Goal: Task Accomplishment & Management: Manage account settings

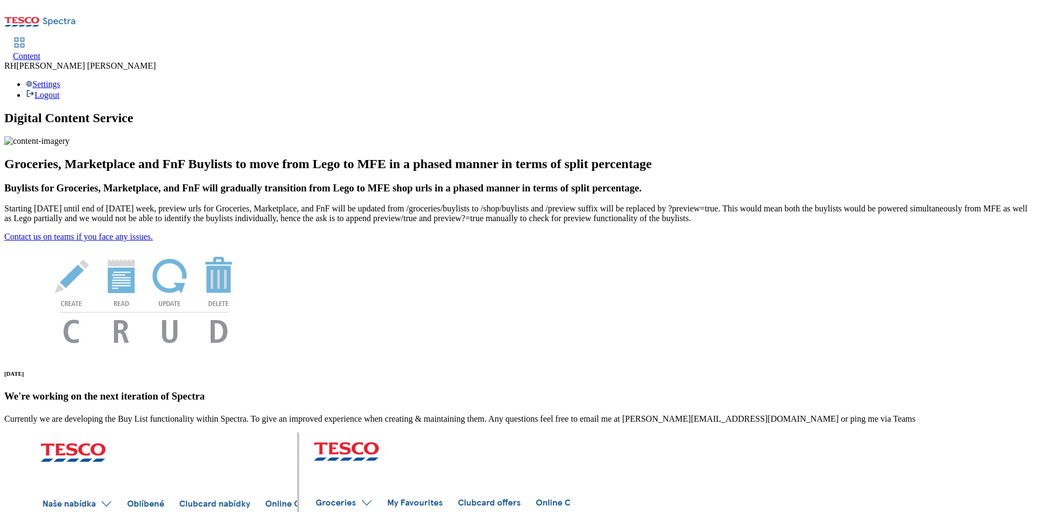
click at [41, 51] on span "Content" at bounding box center [27, 55] width 28 height 9
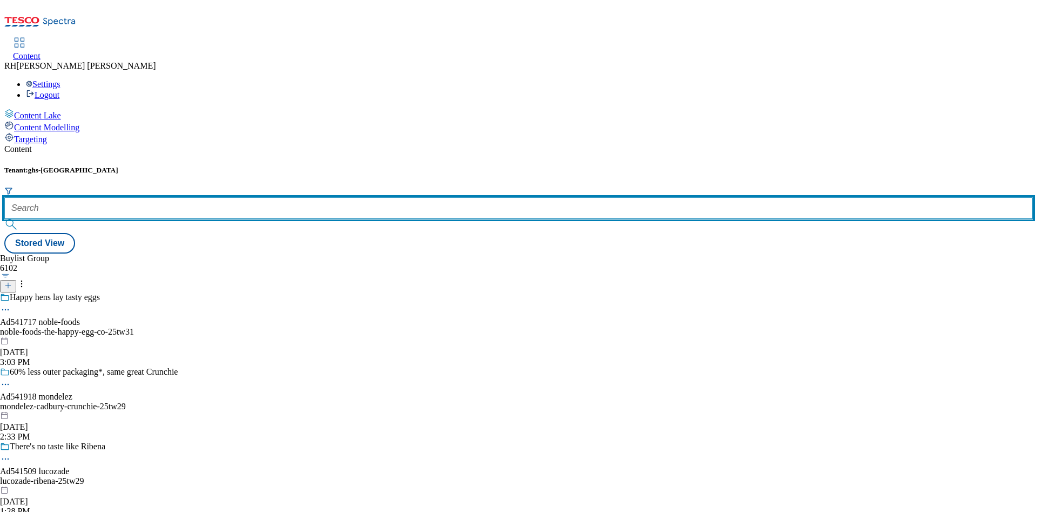
click at [248, 197] on input "text" at bounding box center [518, 208] width 1029 height 22
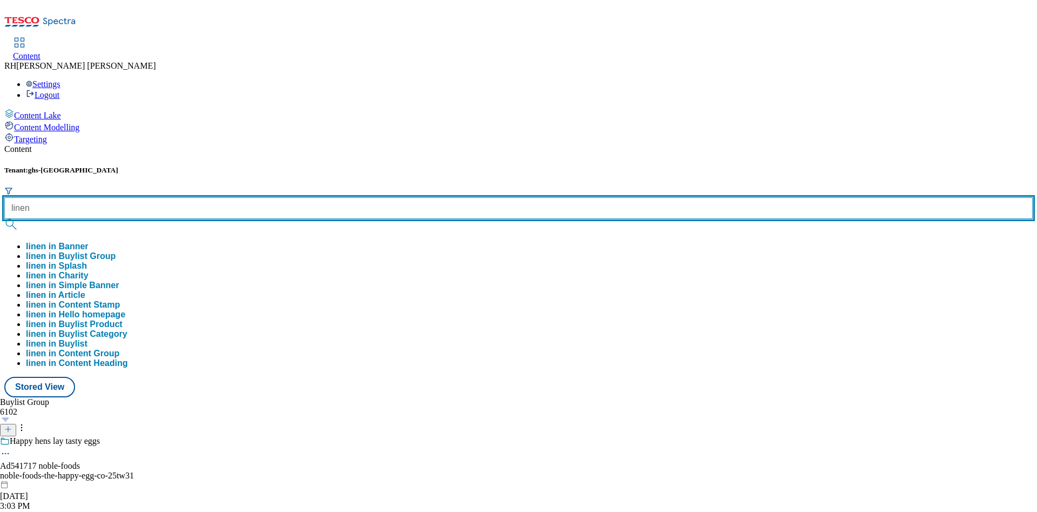
type input "linen"
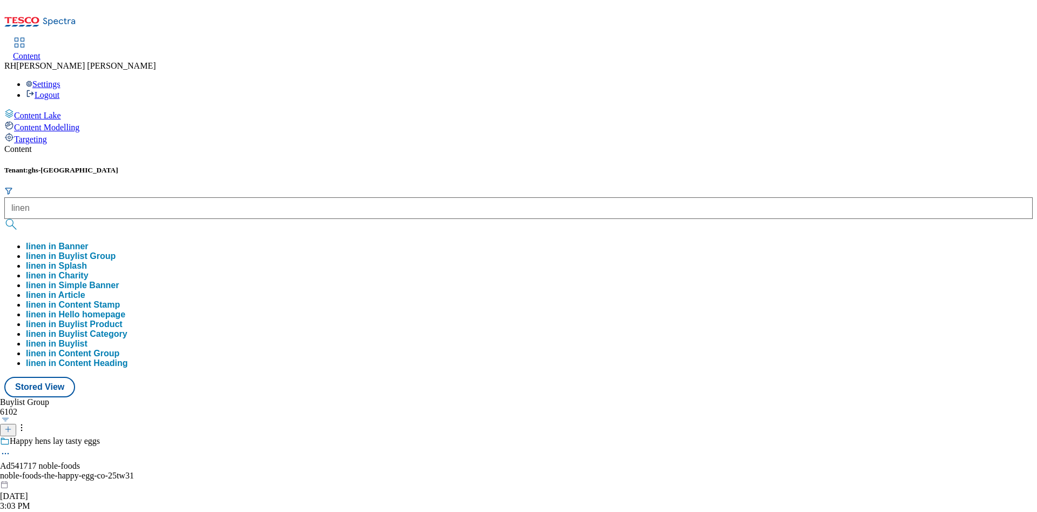
click at [116, 251] on button "linen in Buylist Group" at bounding box center [71, 256] width 90 height 10
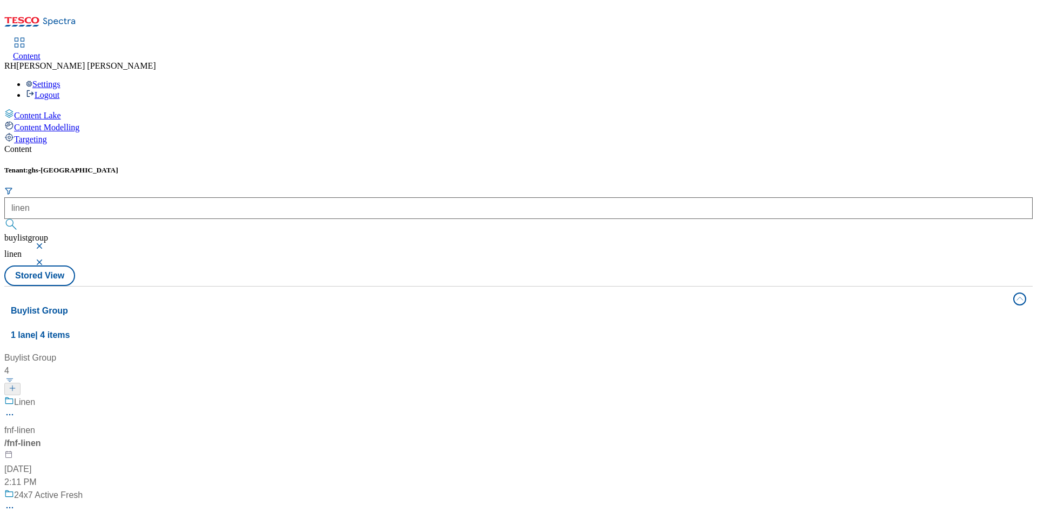
click at [139, 395] on div "Linen fnf-linen / fnf-linen Jun 3, 2025 2:11 PM" at bounding box center [71, 441] width 135 height 93
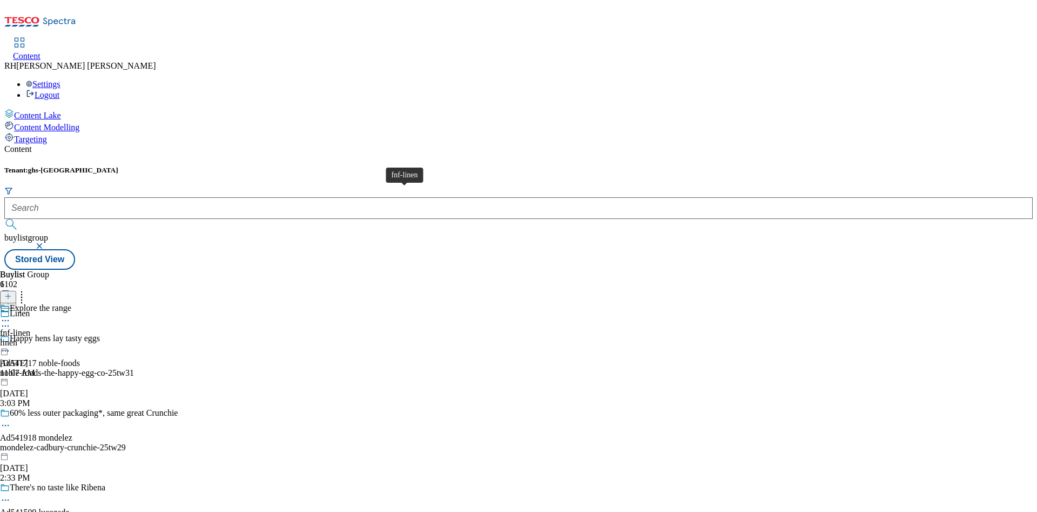
click at [30, 328] on span "fnf-linen" at bounding box center [15, 333] width 30 height 10
click at [59, 338] on div "all-products" at bounding box center [29, 343] width 59 height 10
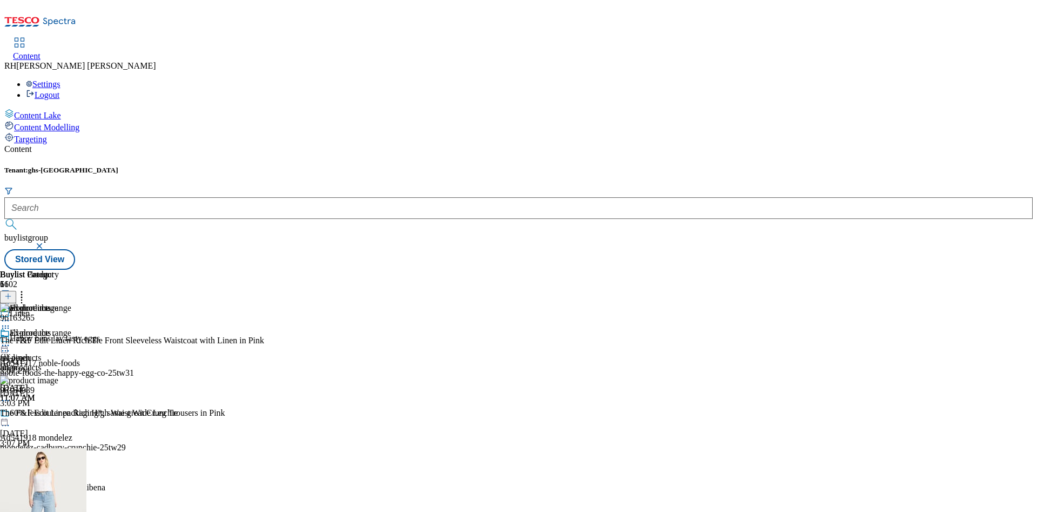
click at [4, 345] on circle at bounding box center [3, 346] width 2 height 2
click at [46, 364] on span "Edit" at bounding box center [39, 368] width 12 height 8
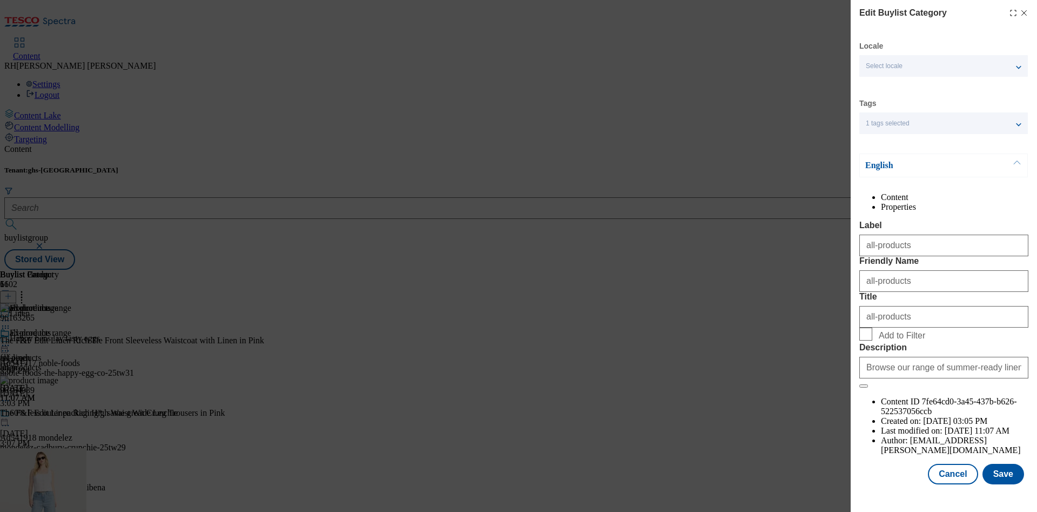
scroll to position [32, 0]
click at [942, 468] on button "Cancel" at bounding box center [953, 473] width 50 height 21
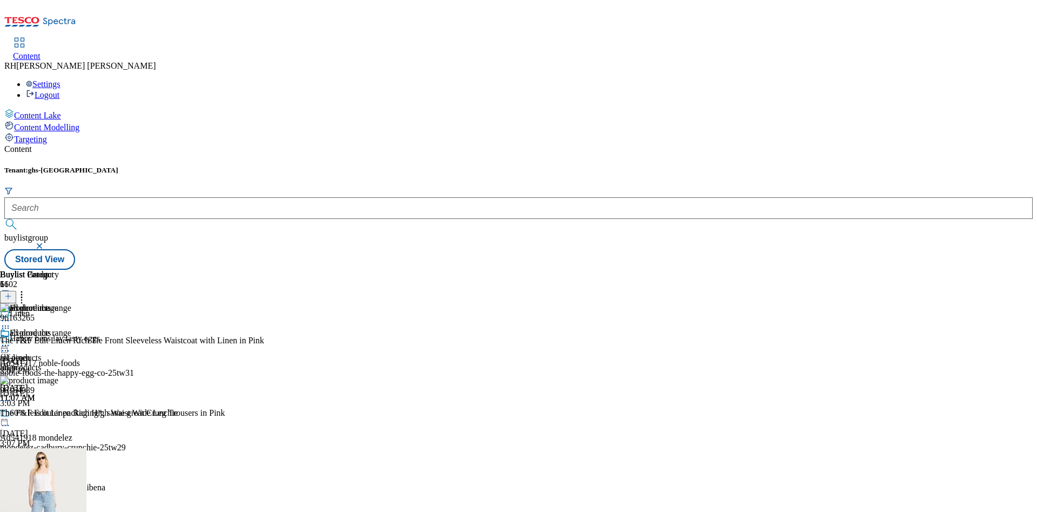
scroll to position [0, 0]
click at [8, 294] on line at bounding box center [8, 296] width 0 height 5
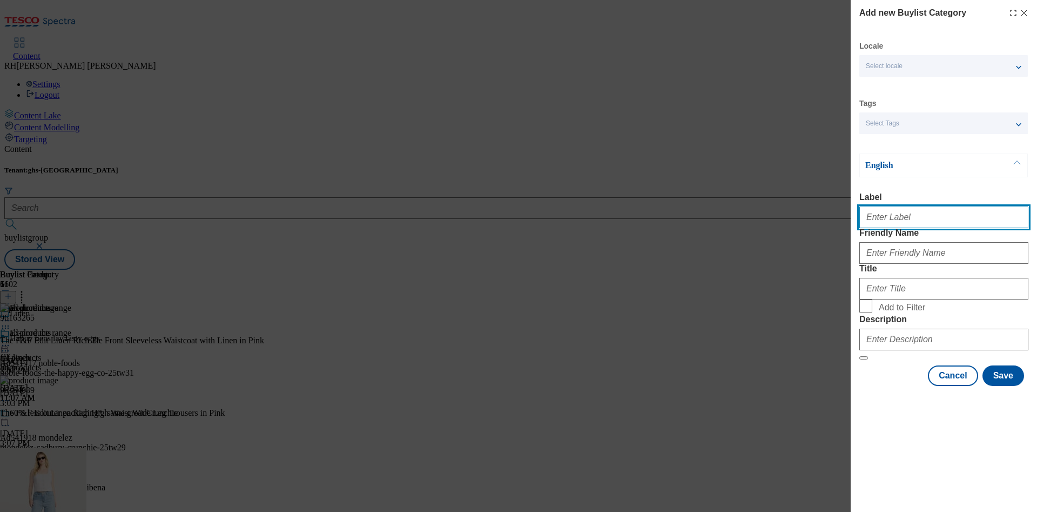
click at [882, 214] on input "Label" at bounding box center [943, 217] width 169 height 22
type input "test"
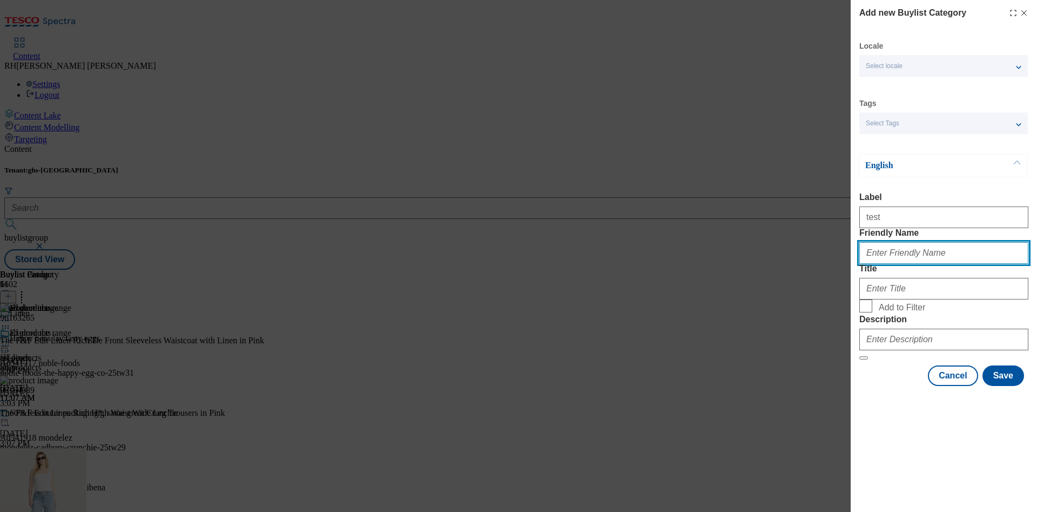
click at [909, 264] on input "Friendly Name" at bounding box center [943, 253] width 169 height 22
type input "test"
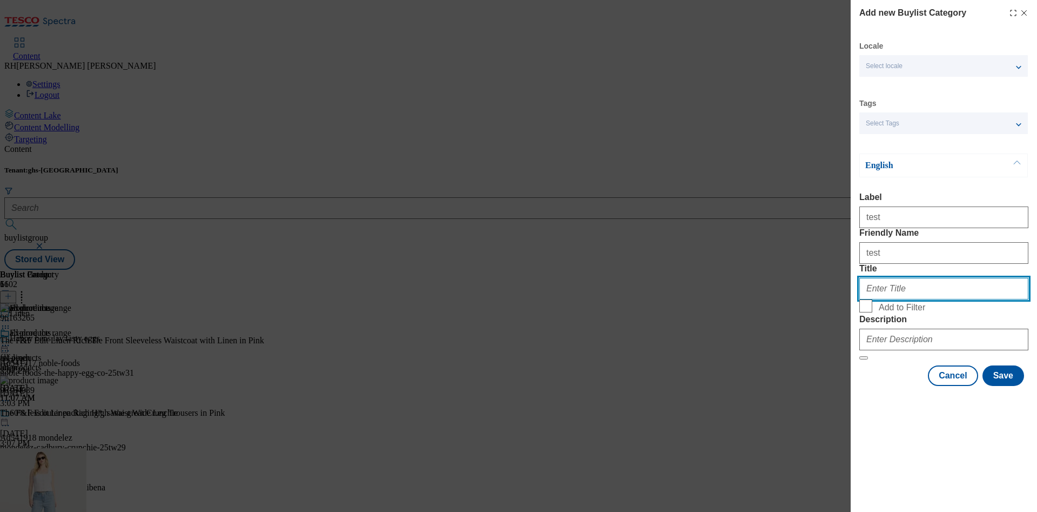
click at [917, 299] on input "Title" at bounding box center [943, 289] width 169 height 22
type input "test"
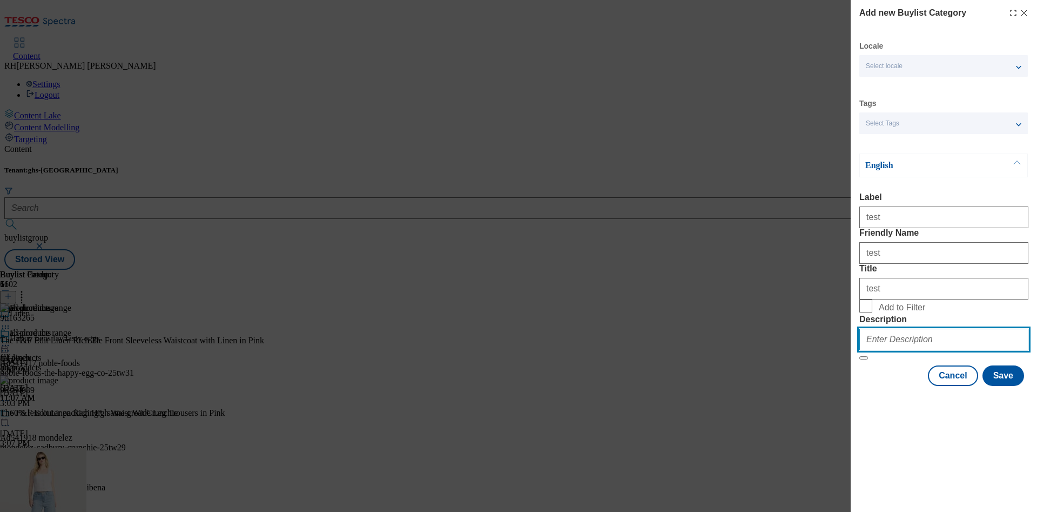
click at [935, 350] on input "Description" at bounding box center [943, 339] width 169 height 22
type input "test"
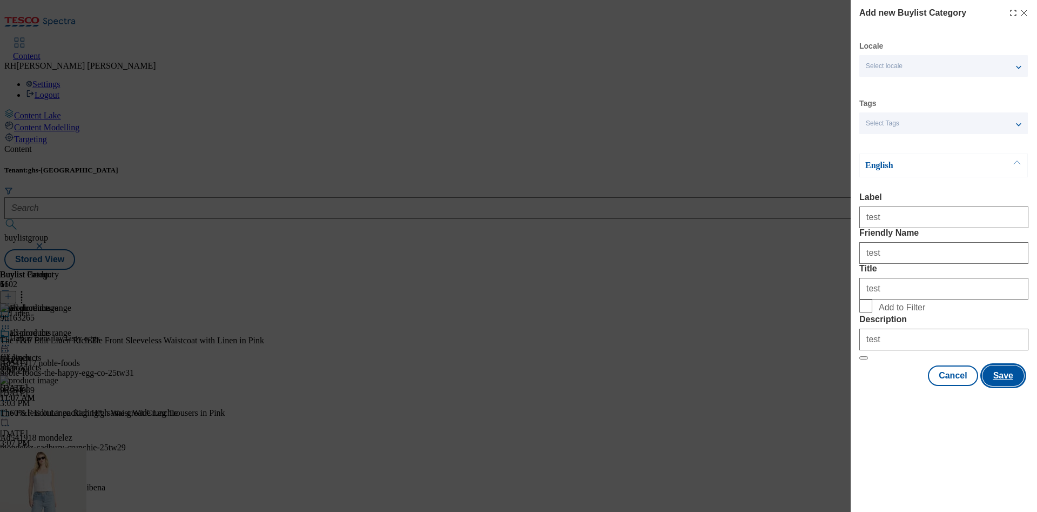
click at [1011, 386] on button "Save" at bounding box center [1004, 375] width 42 height 21
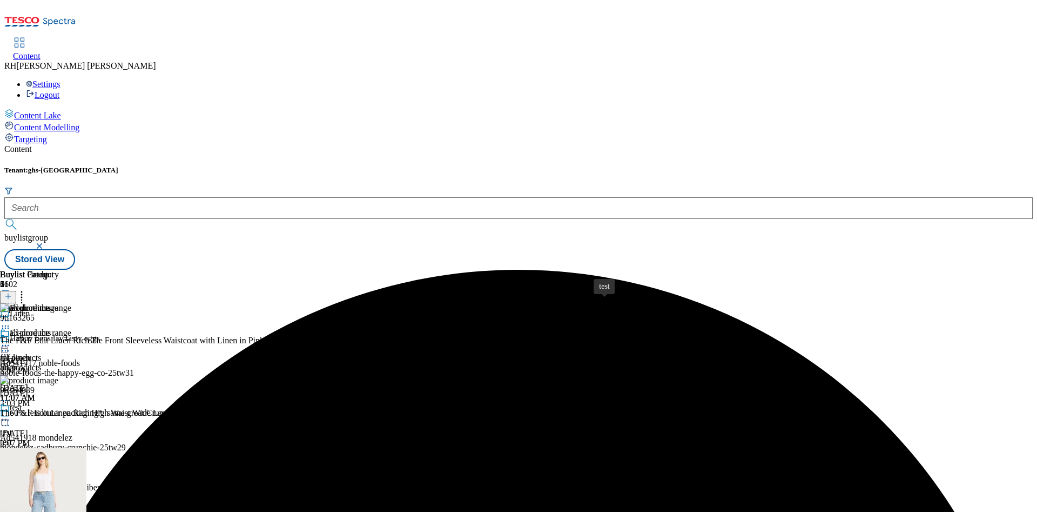
click at [59, 402] on div "test test test Aug 29, 2025 3:20 PM" at bounding box center [29, 439] width 59 height 75
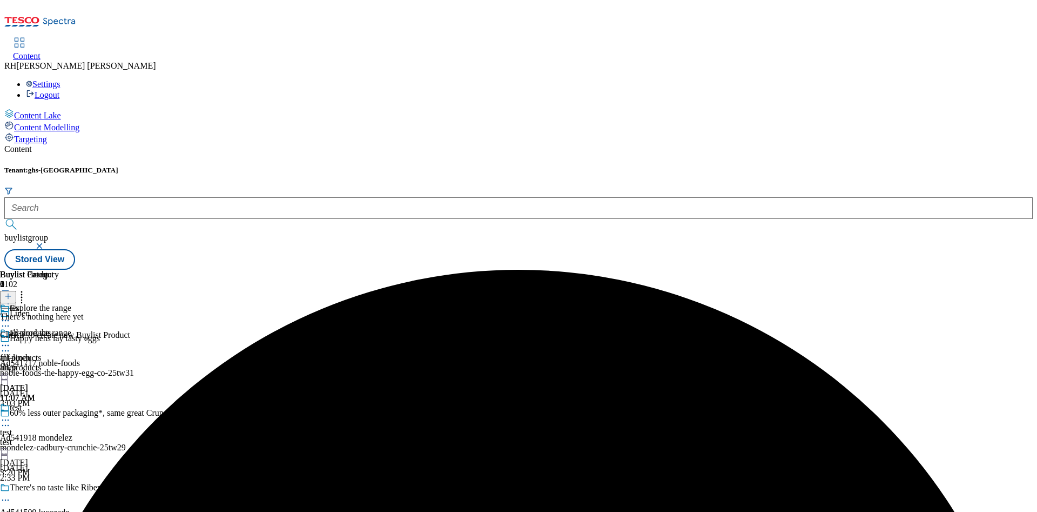
click at [59, 328] on div "all-products all-products all-products Aug 20, 2025 11:07 AM" at bounding box center [29, 365] width 59 height 75
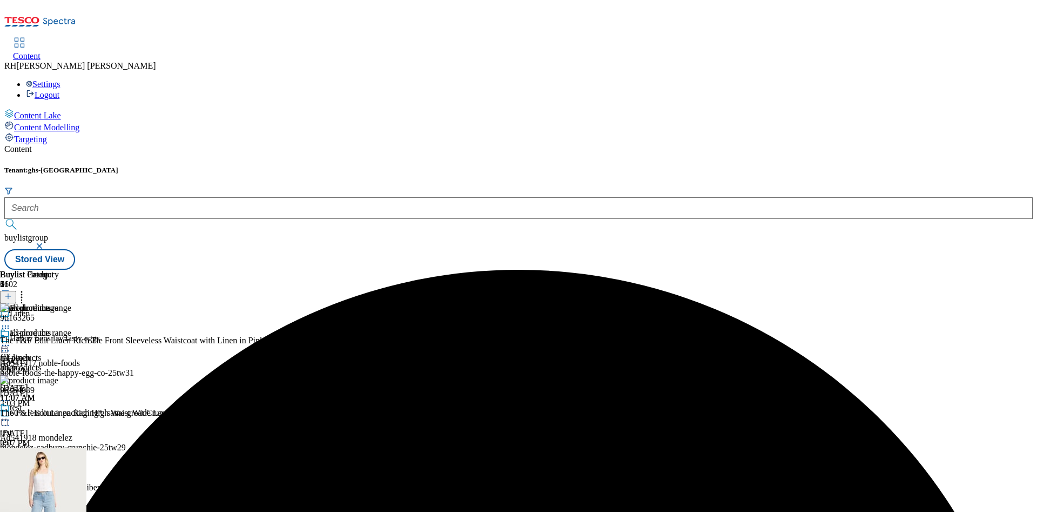
click at [4, 345] on circle at bounding box center [3, 346] width 2 height 2
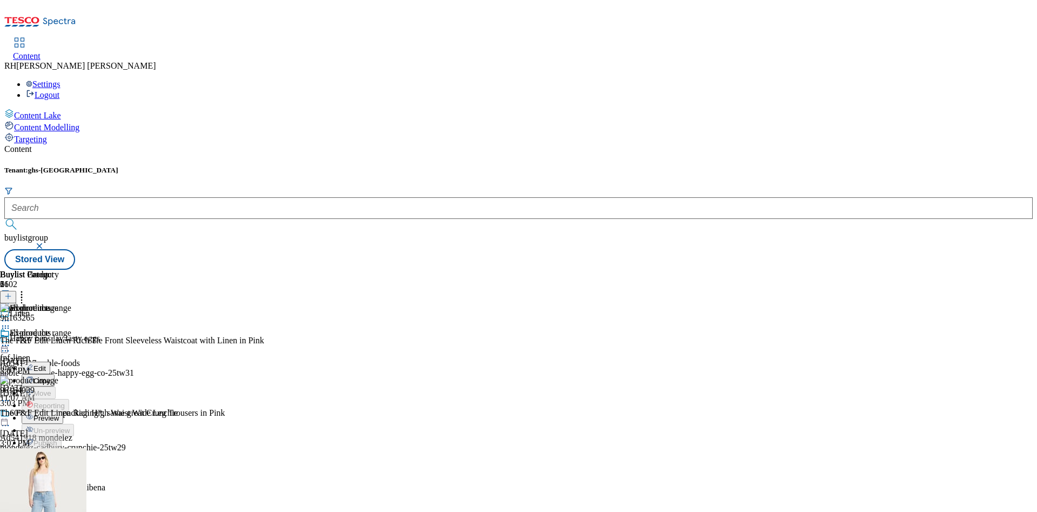
click at [46, 364] on span "Edit" at bounding box center [39, 368] width 12 height 8
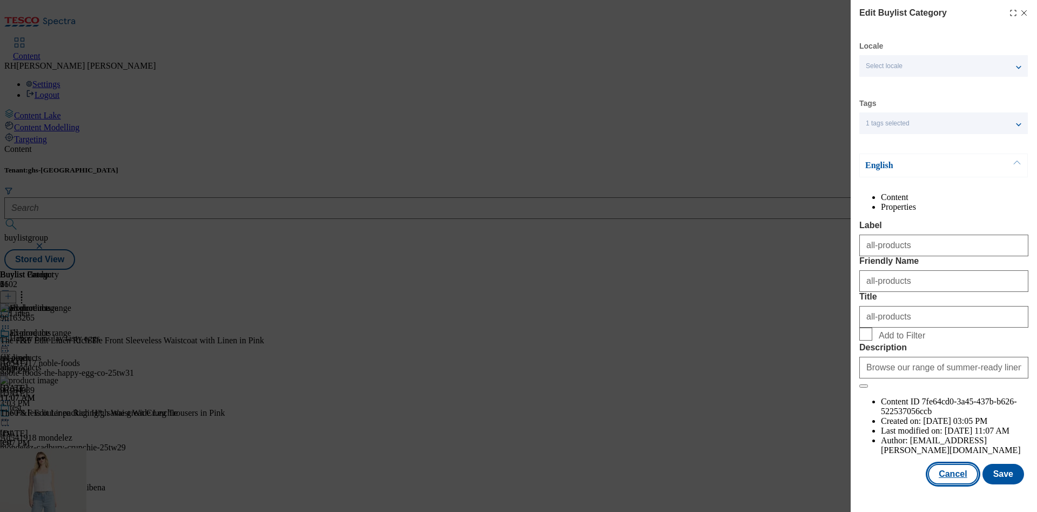
scroll to position [32, 0]
drag, startPoint x: 946, startPoint y: 466, endPoint x: 937, endPoint y: 459, distance: 11.2
click at [947, 466] on button "Cancel" at bounding box center [953, 473] width 50 height 21
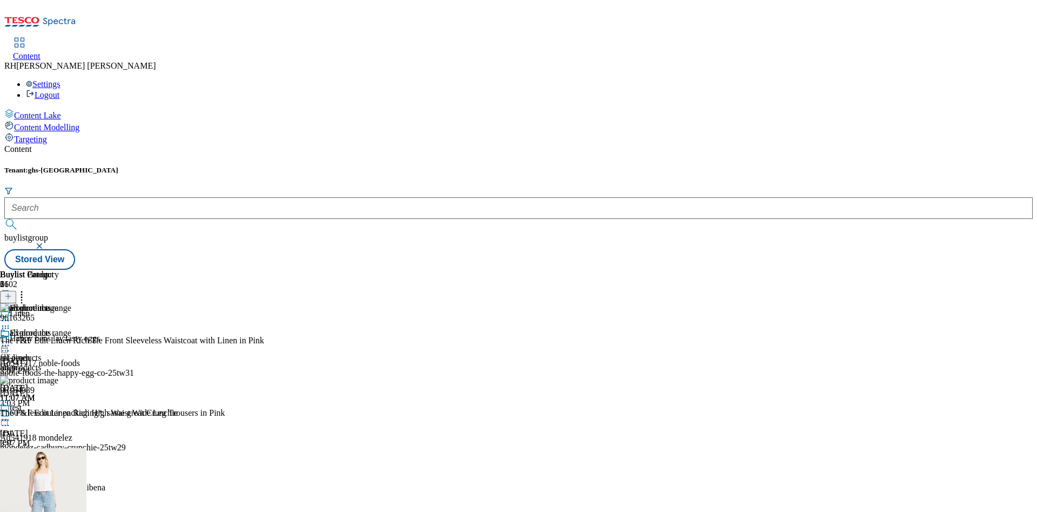
scroll to position [0, 0]
click at [59, 437] on div "test" at bounding box center [29, 442] width 59 height 10
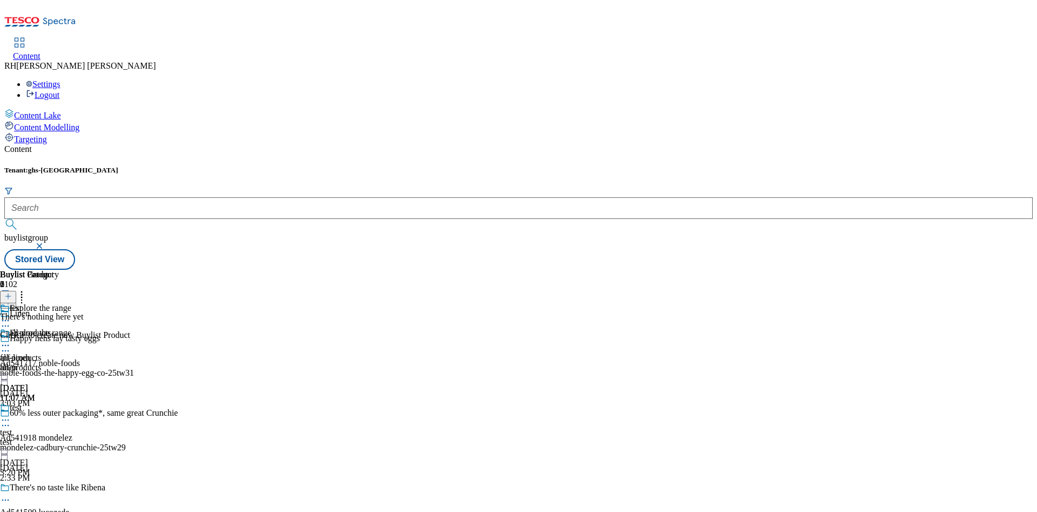
click at [59, 402] on div "test test test Aug 29, 2025 3:20 PM" at bounding box center [29, 439] width 59 height 75
click at [11, 414] on icon at bounding box center [5, 419] width 11 height 11
click at [46, 439] on span "Edit" at bounding box center [39, 443] width 12 height 8
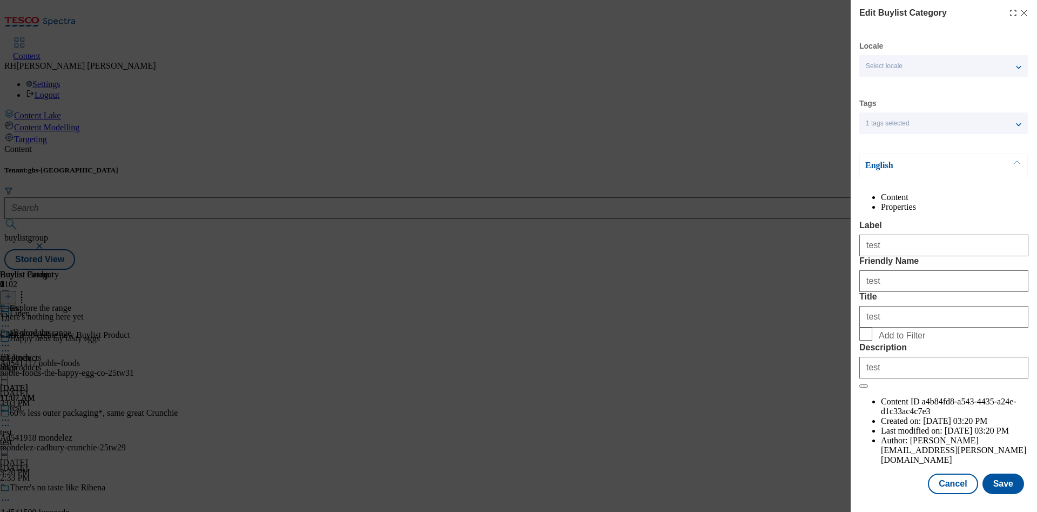
scroll to position [32, 0]
click at [948, 476] on button "Cancel" at bounding box center [953, 483] width 50 height 21
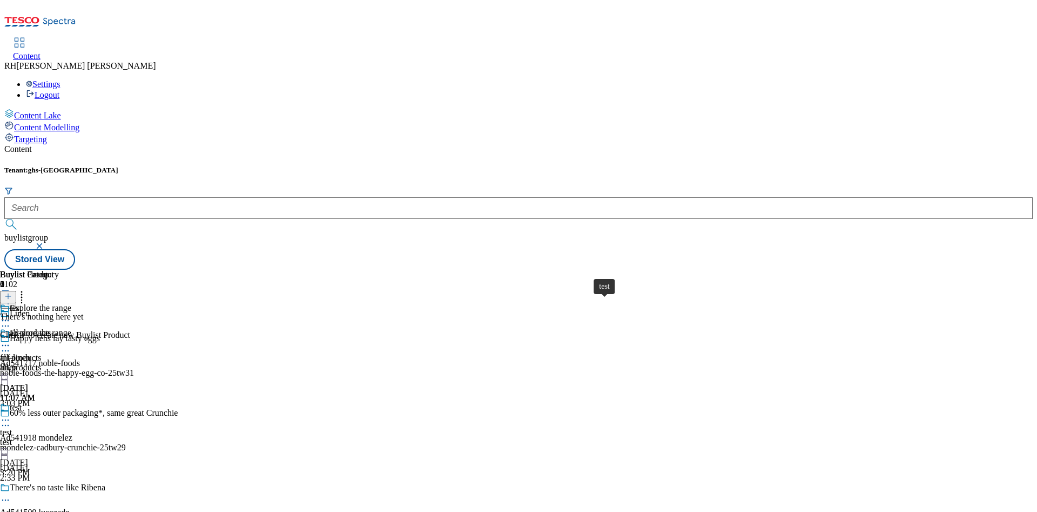
click at [12, 427] on div "test" at bounding box center [6, 432] width 12 height 10
click at [12, 292] on icon at bounding box center [8, 296] width 8 height 8
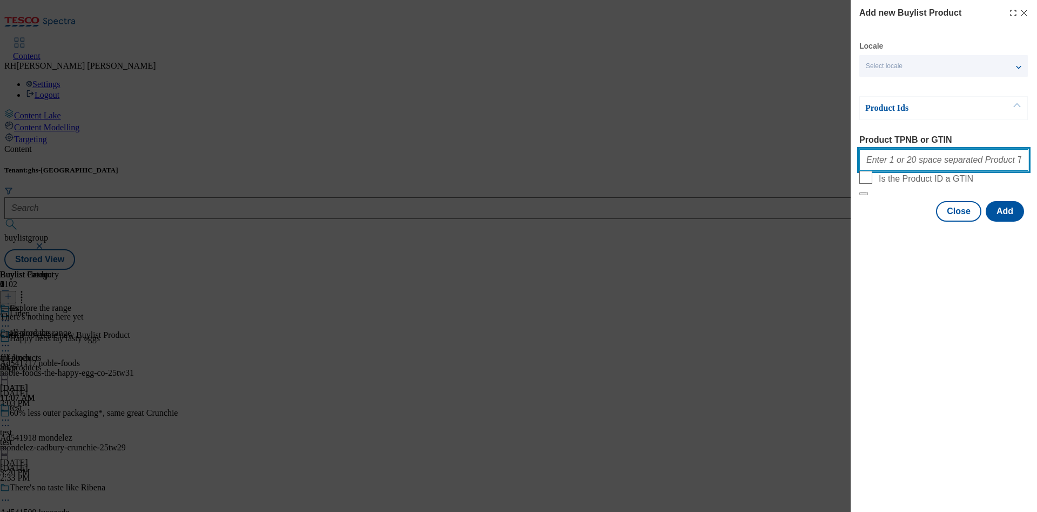
click at [947, 163] on input "Product TPNB or GTIN" at bounding box center [943, 160] width 169 height 22
paste input "96504970 96798182 96668152 96595214 96504871 96845674 96866672 96919294 9684139…"
type input "96504970 96798182 96668152 96595214 96504871 96845674 96866672 96919294 9684139…"
click at [997, 221] on button "Add" at bounding box center [1005, 211] width 38 height 21
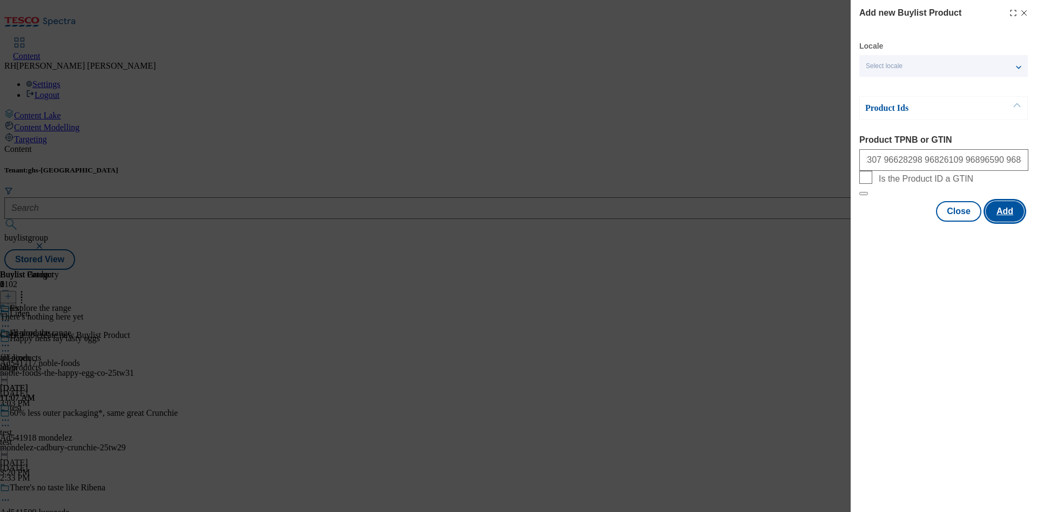
scroll to position [0, 0]
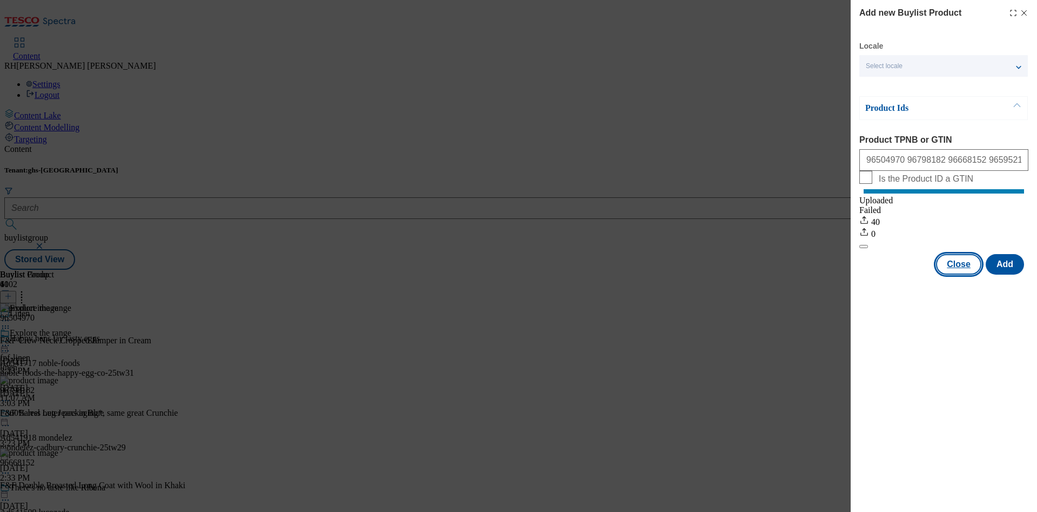
click at [957, 274] on button "Close" at bounding box center [958, 264] width 45 height 21
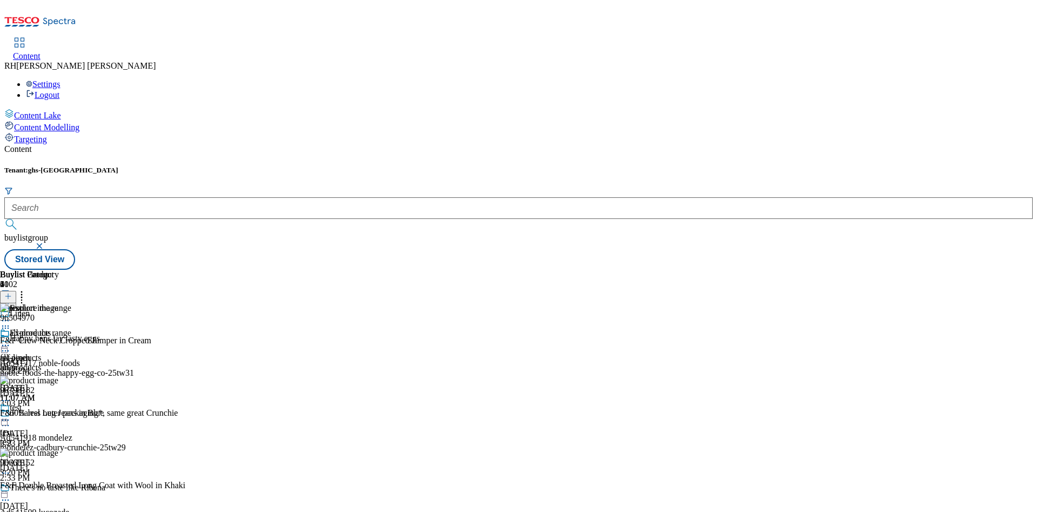
scroll to position [2836, 0]
click at [11, 414] on icon at bounding box center [5, 419] width 11 height 11
click at [46, 439] on span "Edit" at bounding box center [39, 443] width 12 height 8
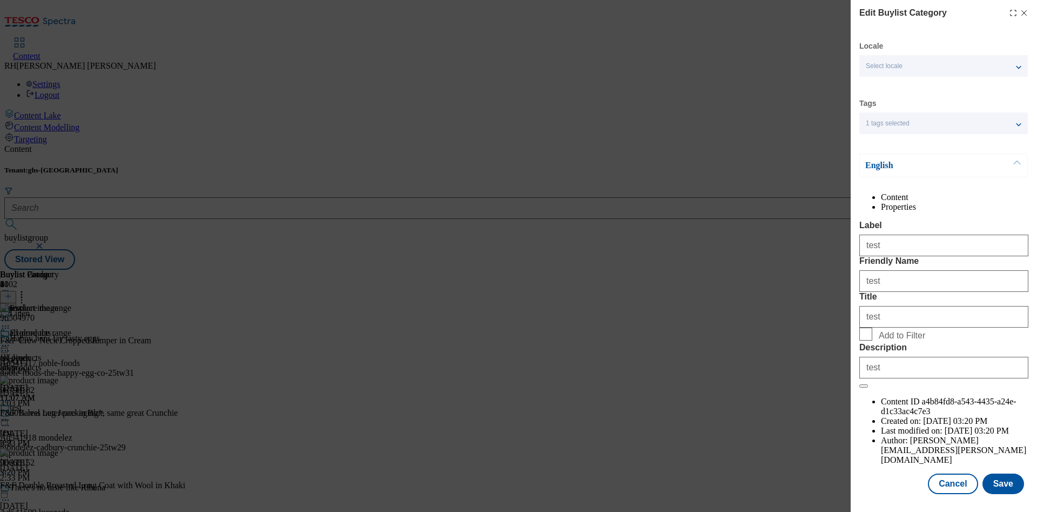
scroll to position [32, 0]
click at [990, 473] on button "Save" at bounding box center [1004, 483] width 42 height 21
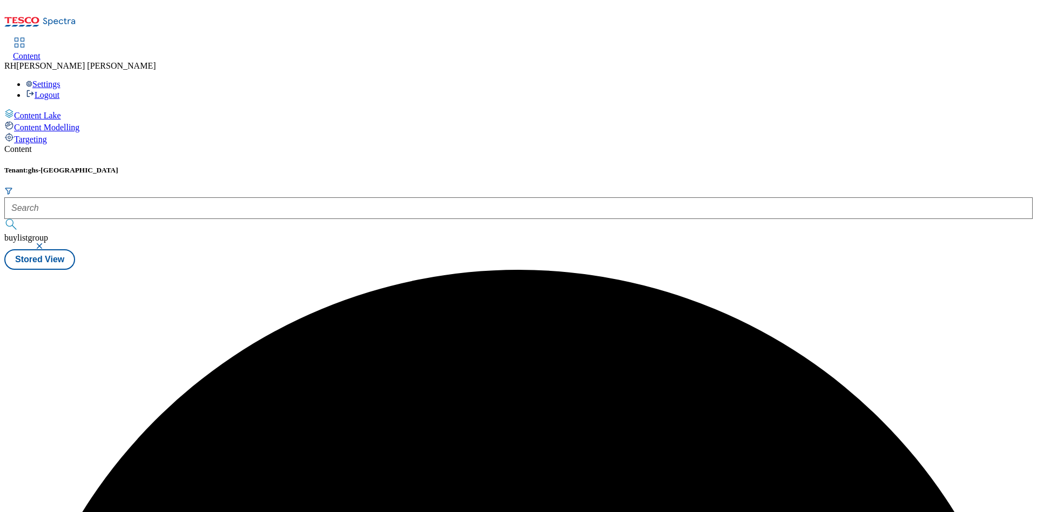
scroll to position [0, 0]
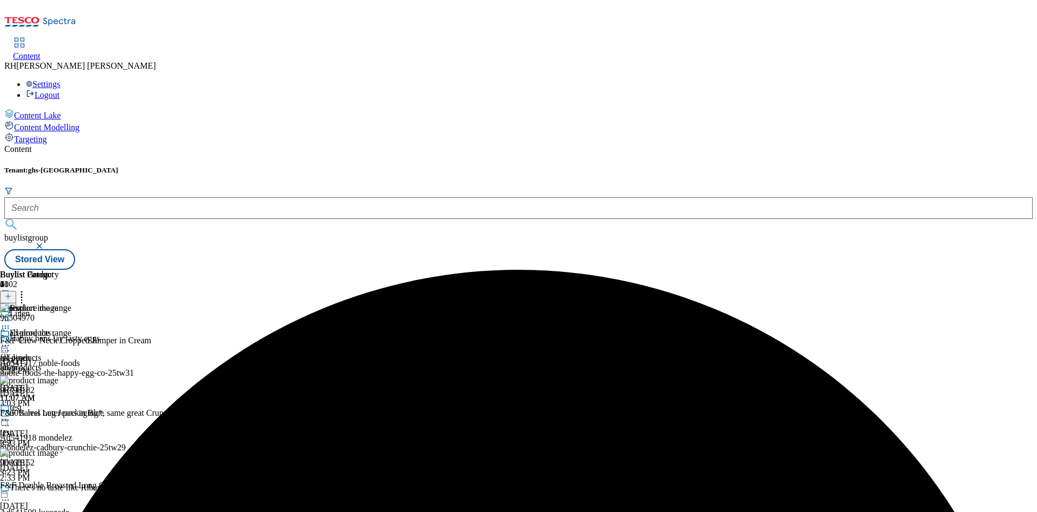
click at [11, 414] on icon at bounding box center [5, 419] width 11 height 11
click at [59, 488] on span "Preview" at bounding box center [45, 492] width 25 height 8
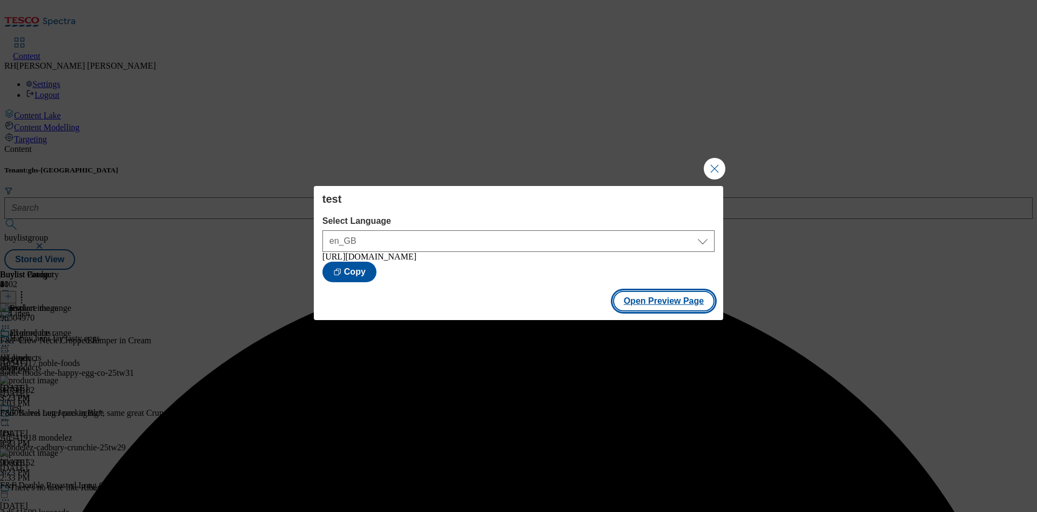
click at [675, 304] on button "Open Preview Page" at bounding box center [664, 301] width 102 height 21
click at [715, 158] on button "Close Modal" at bounding box center [715, 169] width 22 height 22
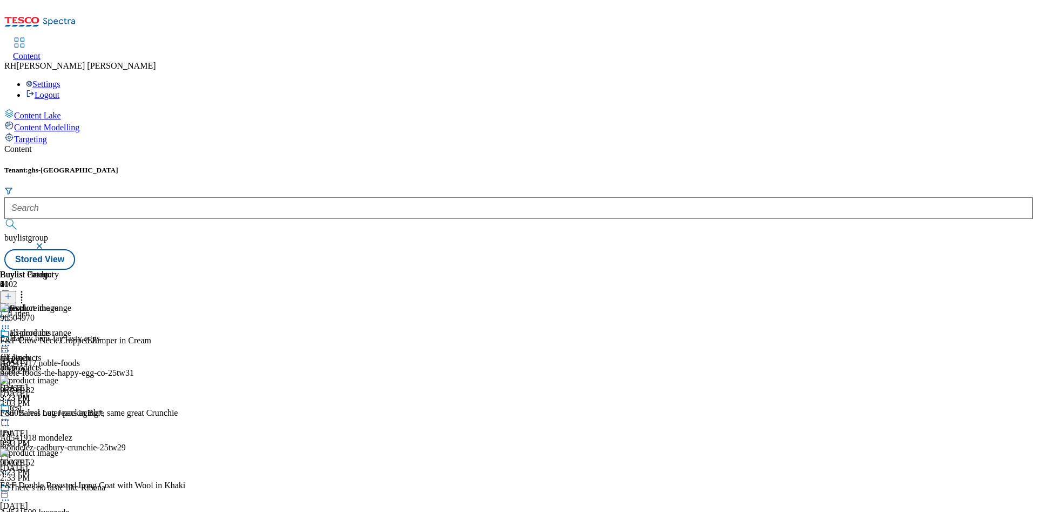
click at [59, 362] on div "all-products" at bounding box center [29, 367] width 59 height 10
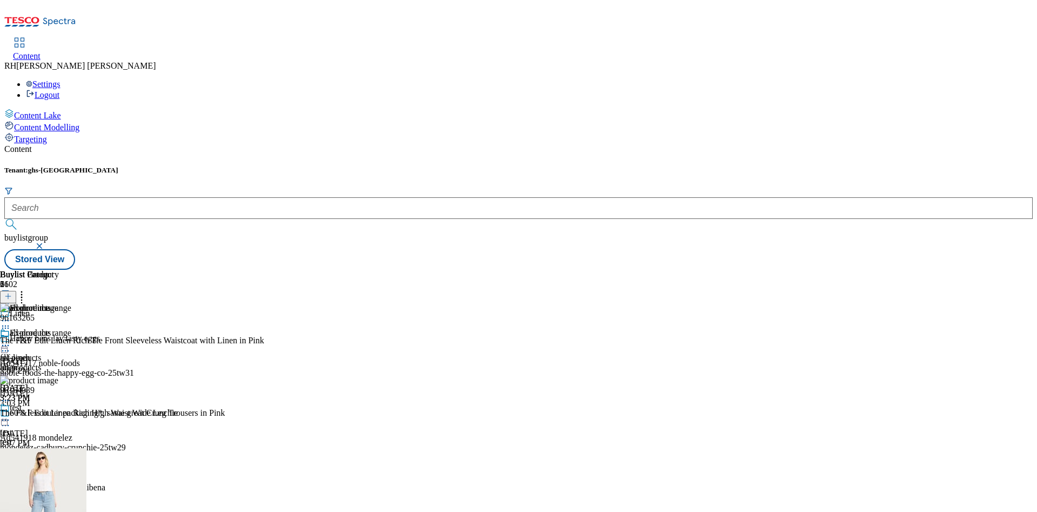
click at [59, 402] on div "test test test Aug 29, 2025 3:23 PM" at bounding box center [29, 439] width 59 height 75
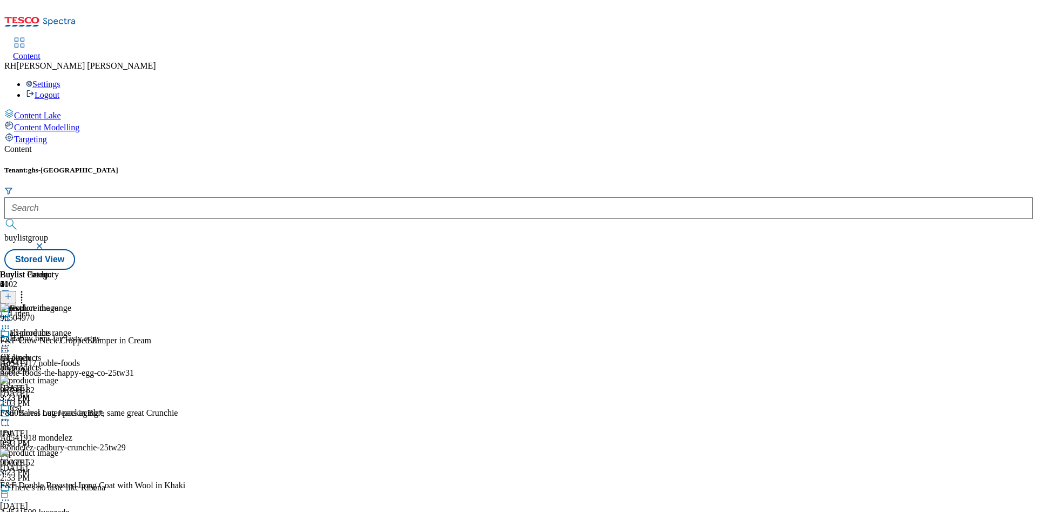
click at [59, 362] on div "all-products" at bounding box center [29, 367] width 59 height 10
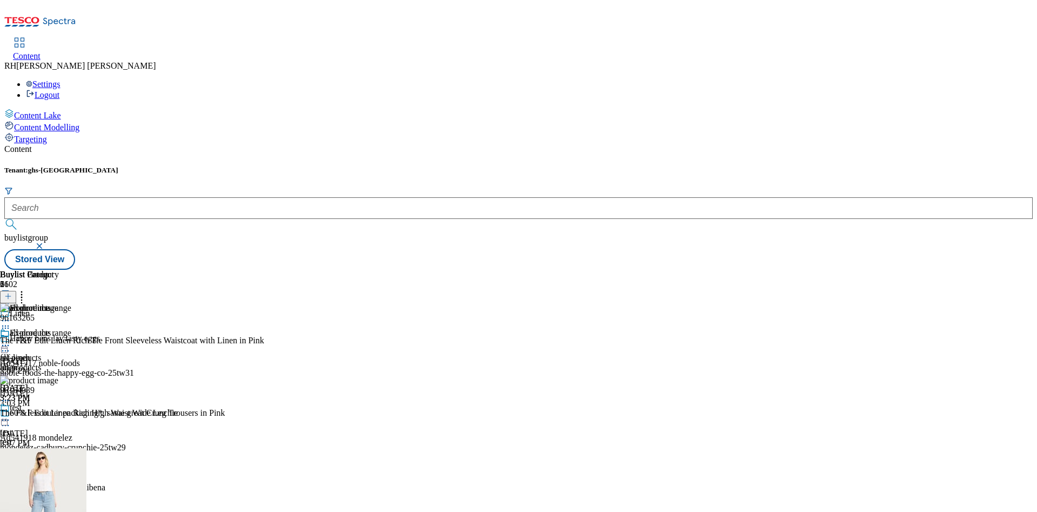
click at [9, 345] on circle at bounding box center [9, 346] width 2 height 2
click at [46, 364] on span "Edit" at bounding box center [39, 368] width 12 height 8
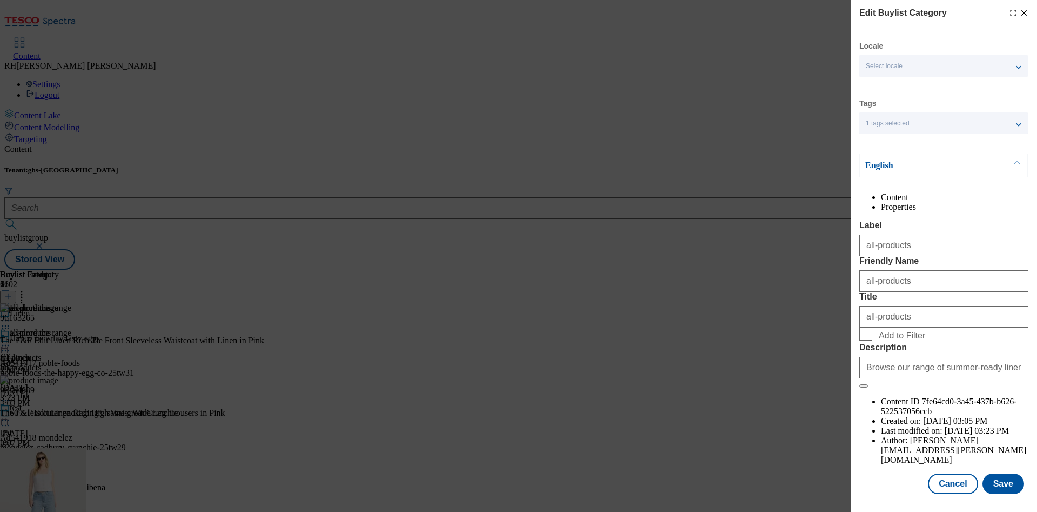
click at [976, 212] on li "Properties" at bounding box center [954, 207] width 147 height 10
click at [961, 473] on button "Cancel" at bounding box center [953, 483] width 50 height 21
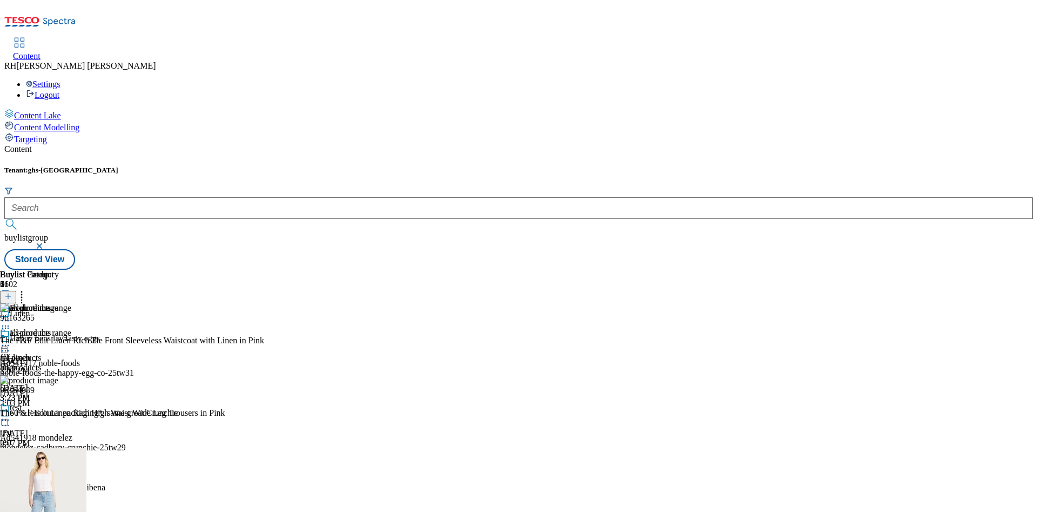
click at [59, 437] on div "test" at bounding box center [29, 442] width 59 height 10
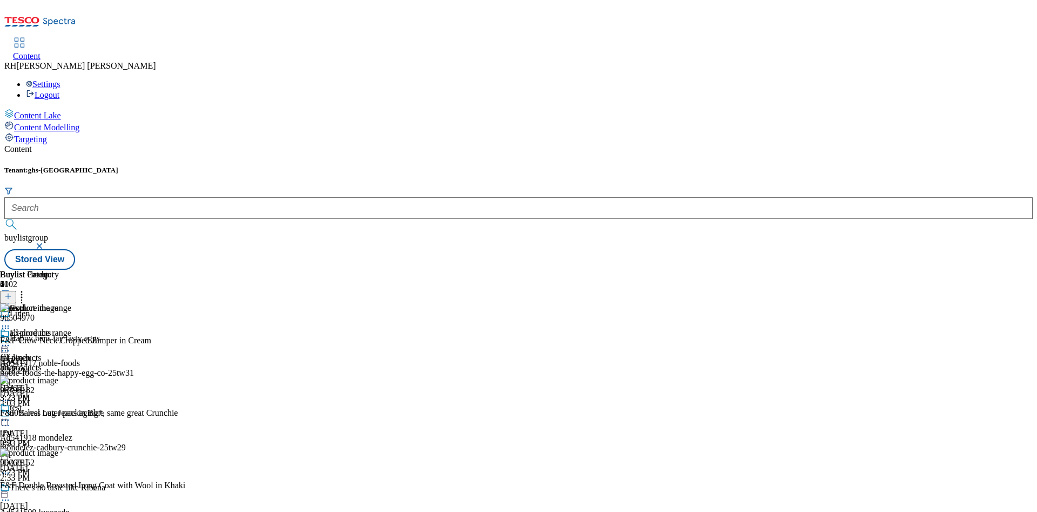
click at [11, 414] on icon at bounding box center [5, 419] width 11 height 11
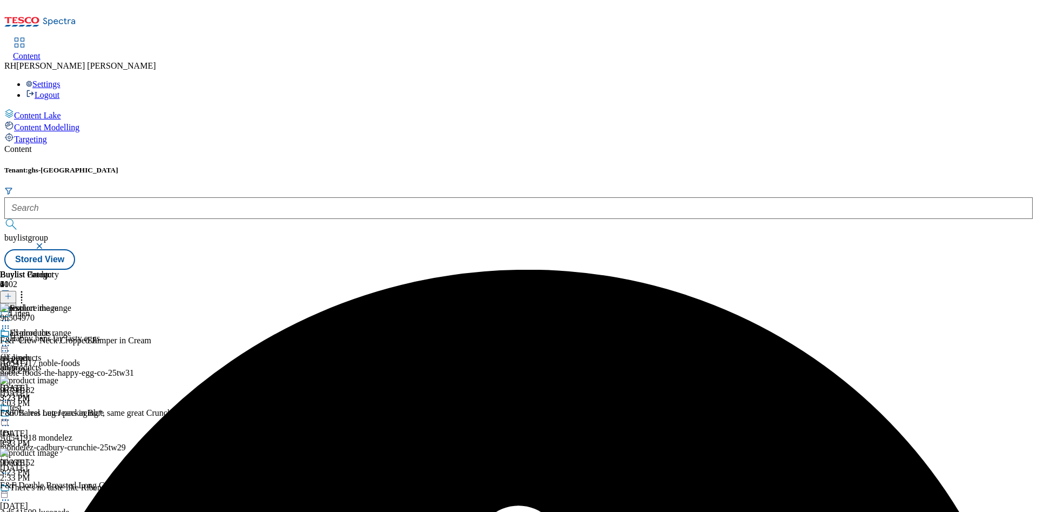
click at [59, 402] on div "test test test Aug 29, 2025 3:23 PM" at bounding box center [29, 439] width 59 height 75
click at [11, 414] on icon at bounding box center [5, 419] width 11 height 11
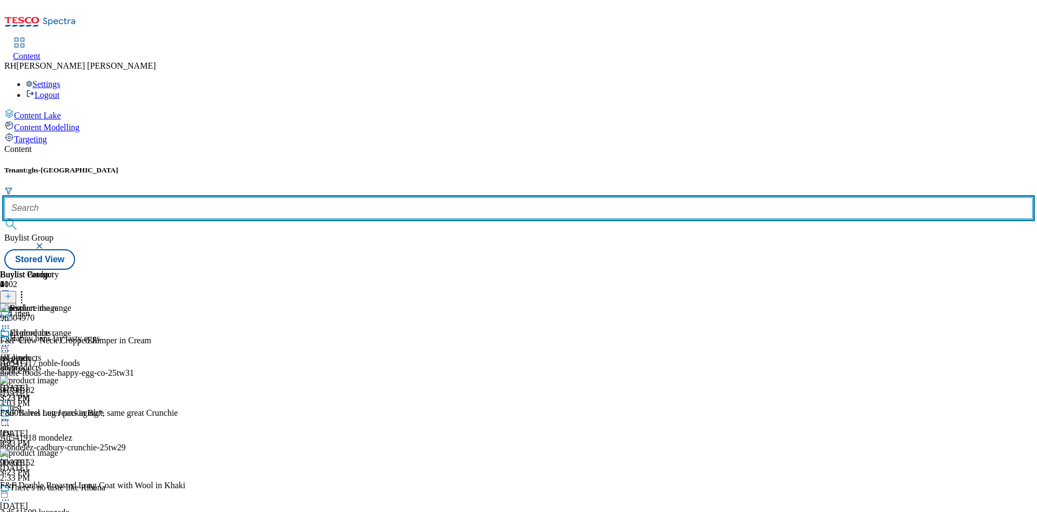
click at [227, 197] on input "text" at bounding box center [518, 208] width 1029 height 22
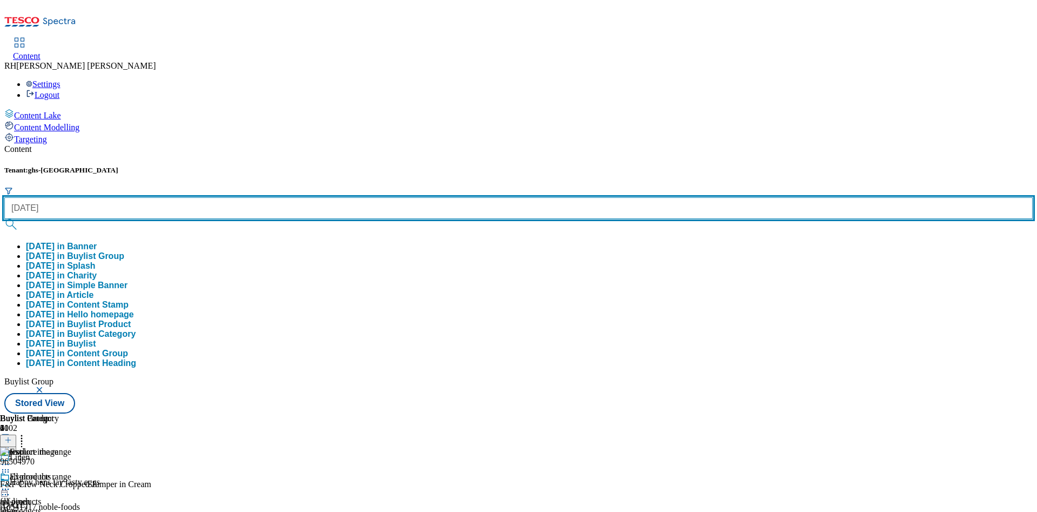
type input "[DATE]"
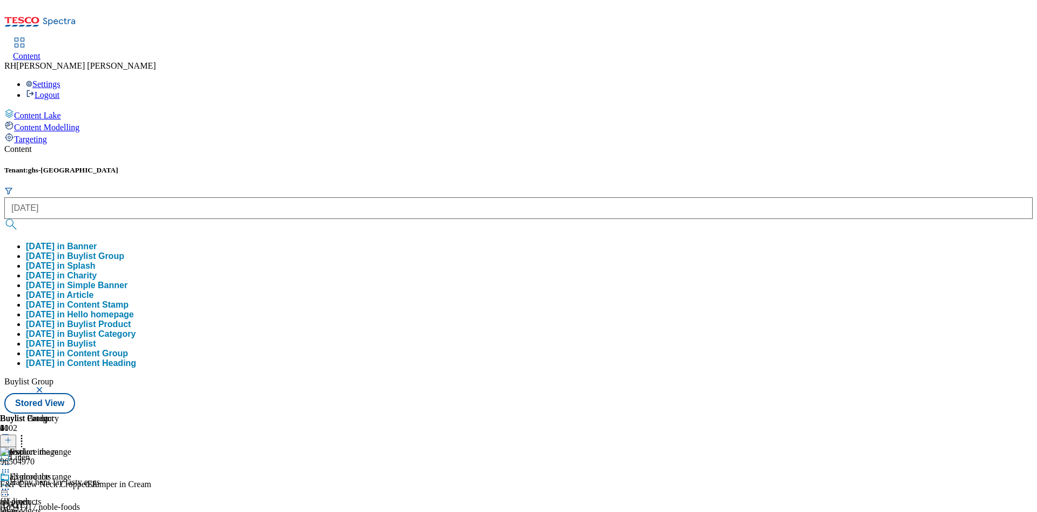
click at [124, 251] on button "[DATE] in Buylist Group" at bounding box center [75, 256] width 98 height 10
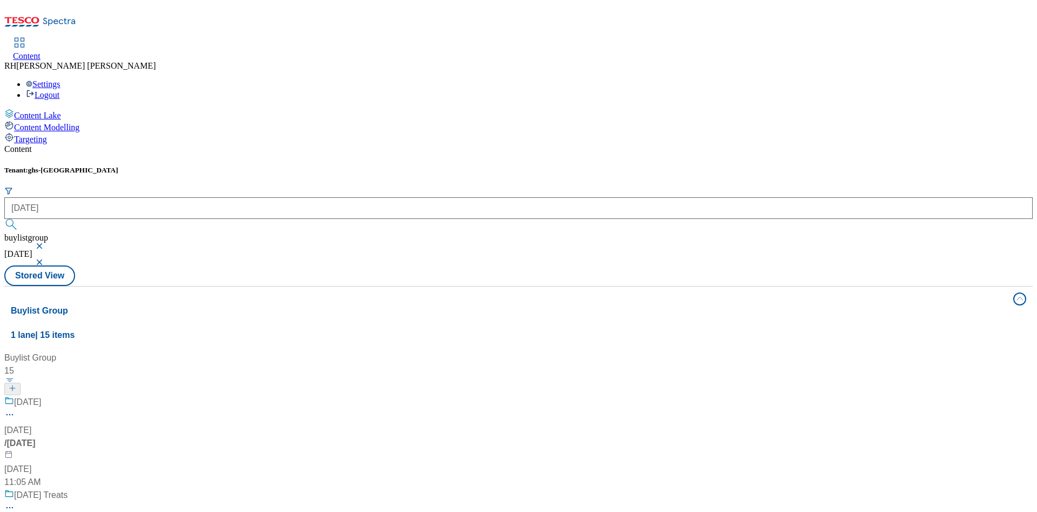
scroll to position [648, 0]
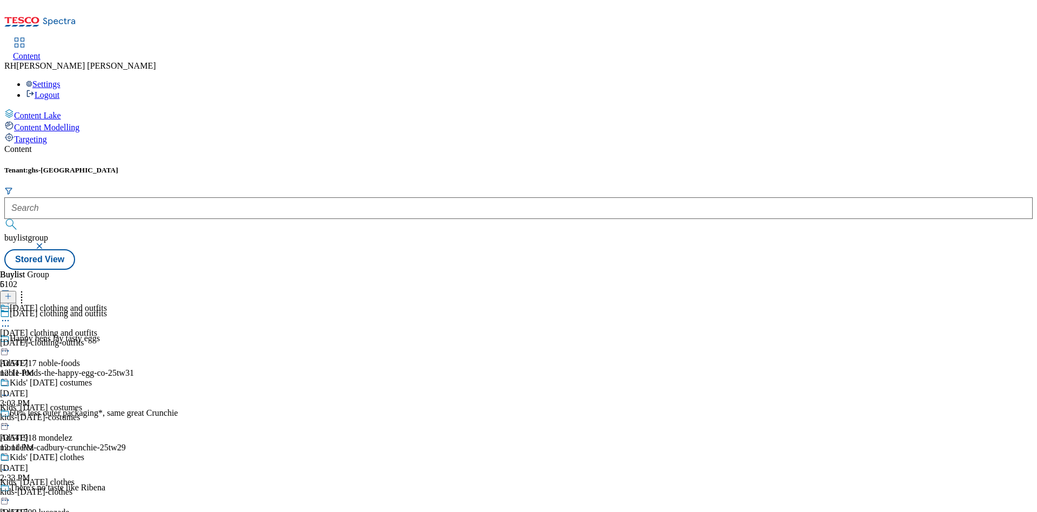
click at [107, 378] on div "Kids' [DATE] costumes Kids' [DATE] costumes kids-[DATE]-costumes [DATE] 12:11 PM" at bounding box center [53, 415] width 107 height 75
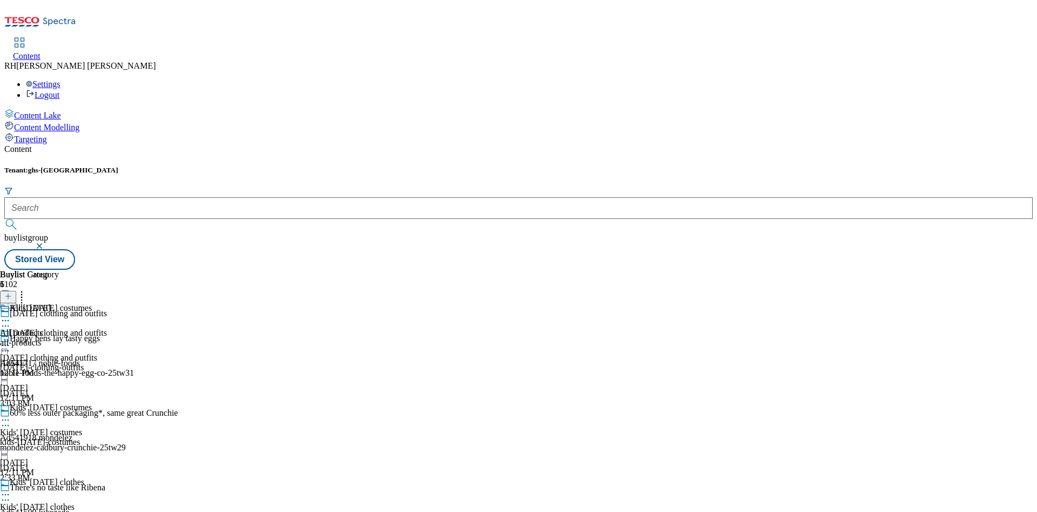
click at [107, 362] on div "[DATE]-clothing-outfits" at bounding box center [53, 367] width 107 height 10
click at [107, 402] on div "Kids' [DATE] costumes Kids' [DATE] costumes kids-[DATE]-costumes [DATE] 12:11 PM" at bounding box center [53, 439] width 107 height 75
